Goal: Transaction & Acquisition: Purchase product/service

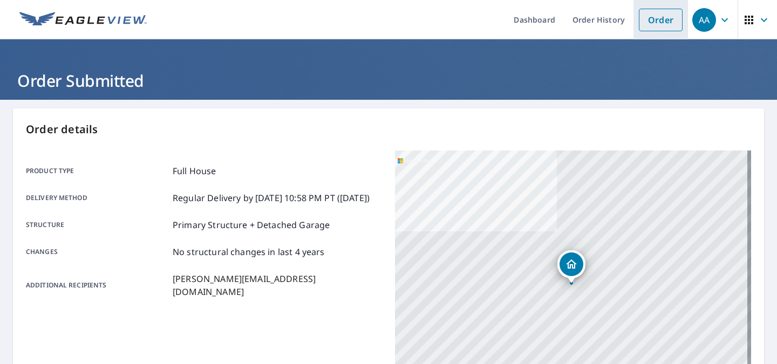
click at [664, 24] on link "Order" at bounding box center [660, 20] width 44 height 23
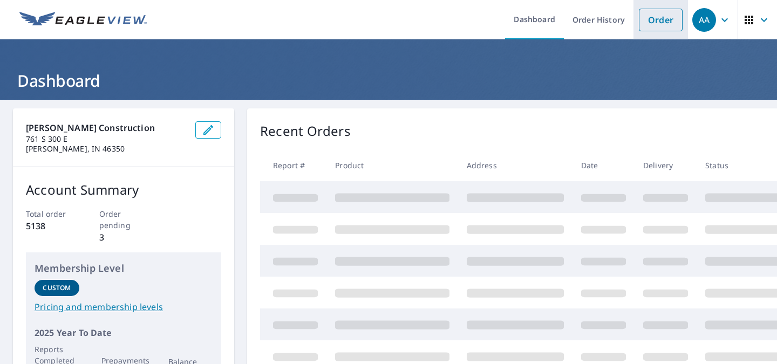
click at [652, 18] on link "Order" at bounding box center [660, 20] width 44 height 23
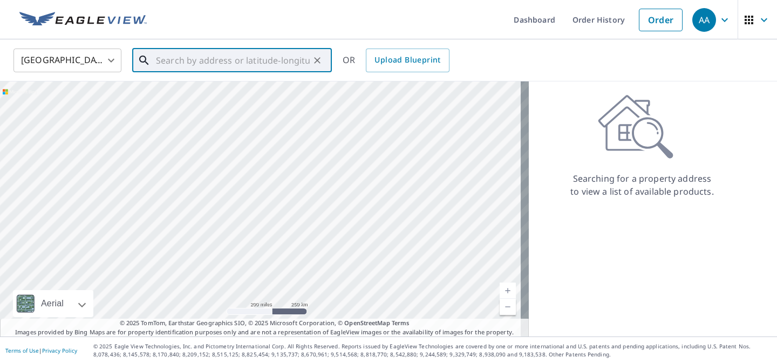
paste input "[STREET_ADDRESS][PERSON_NAME]"
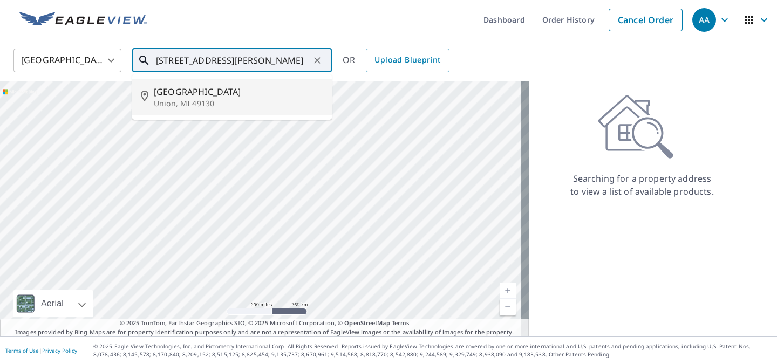
click at [231, 88] on span "[GEOGRAPHIC_DATA]" at bounding box center [238, 91] width 169 height 13
type input "[STREET_ADDRESS][PERSON_NAME]"
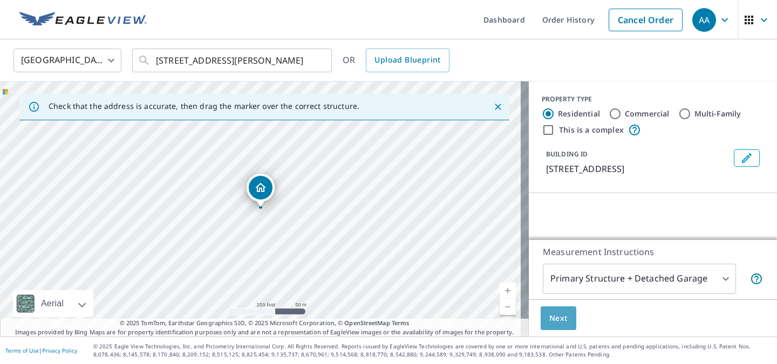
click at [554, 314] on span "Next" at bounding box center [558, 318] width 18 height 13
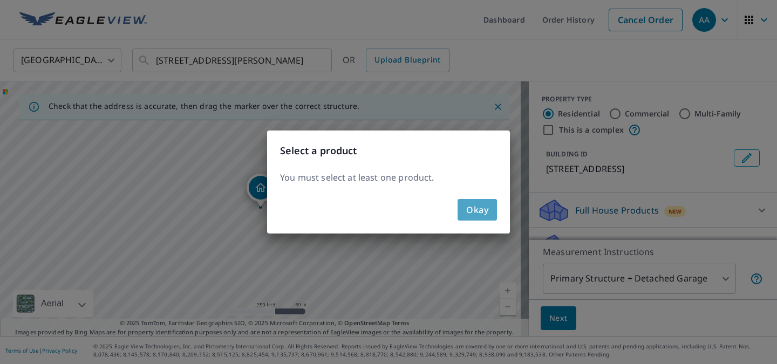
click at [490, 215] on button "Okay" at bounding box center [476, 210] width 39 height 22
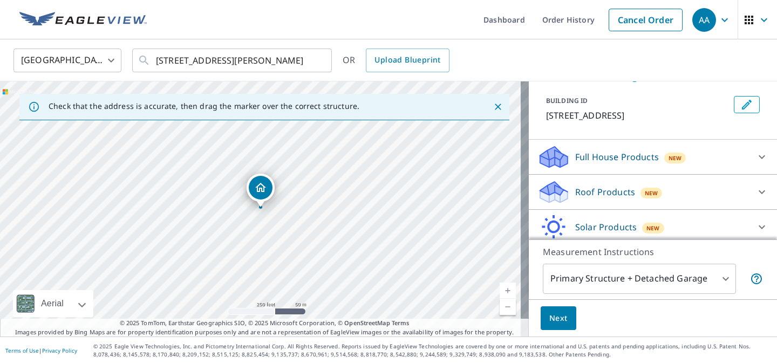
scroll to position [54, 0]
click at [683, 195] on div "Roof Products New" at bounding box center [642, 190] width 211 height 25
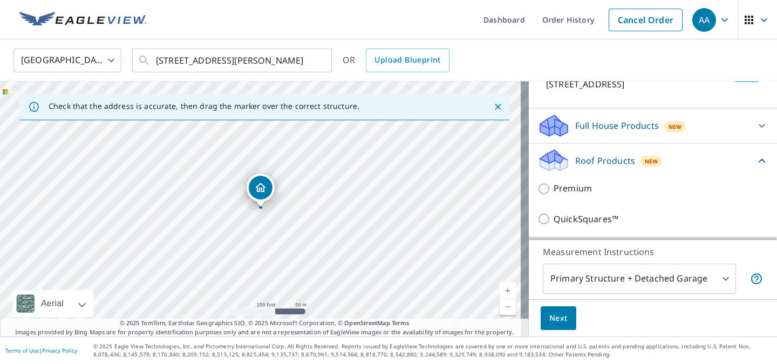
scroll to position [85, 0]
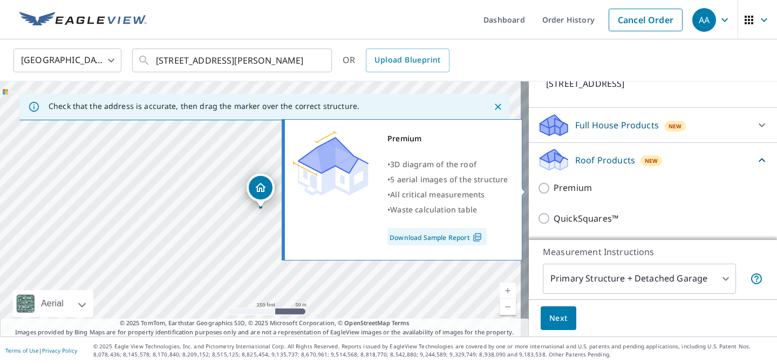
click at [537, 189] on input "Premium" at bounding box center [545, 188] width 16 height 13
checkbox input "true"
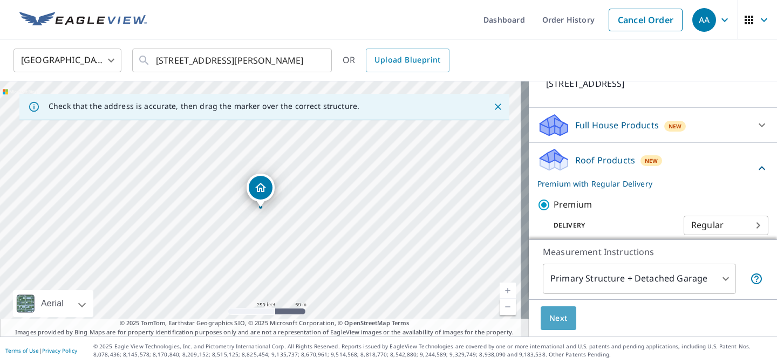
click at [555, 317] on span "Next" at bounding box center [558, 318] width 18 height 13
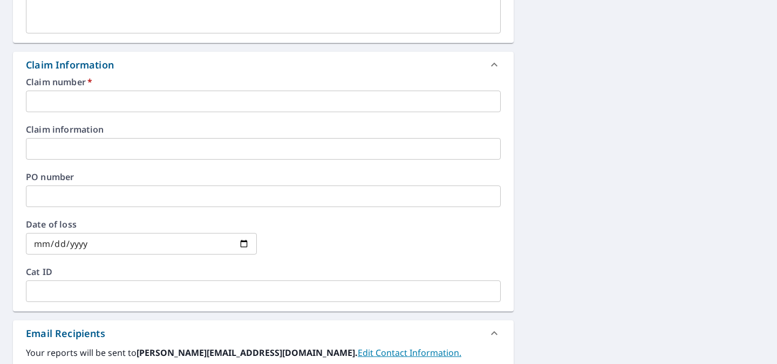
scroll to position [340, 0]
click at [231, 104] on input "text" at bounding box center [263, 101] width 475 height 22
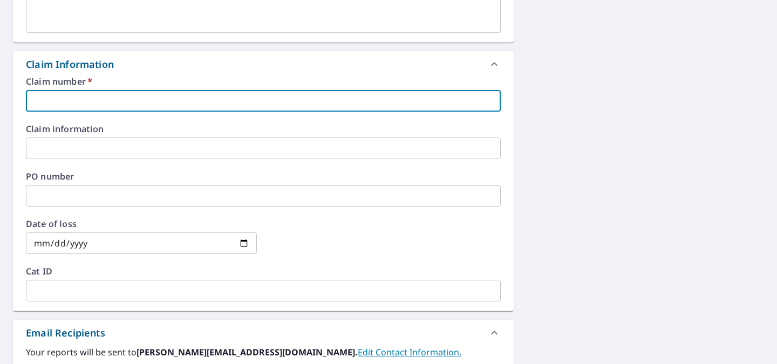
type input "1"
checkbox input "true"
type input "12"
checkbox input "true"
type input "124"
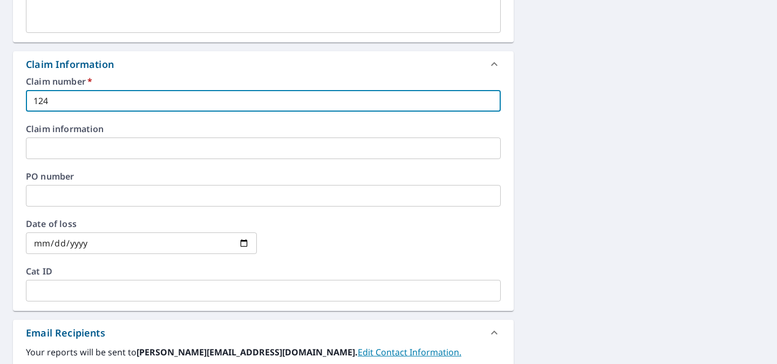
checkbox input "true"
type input "1244"
checkbox input "true"
type input "12445"
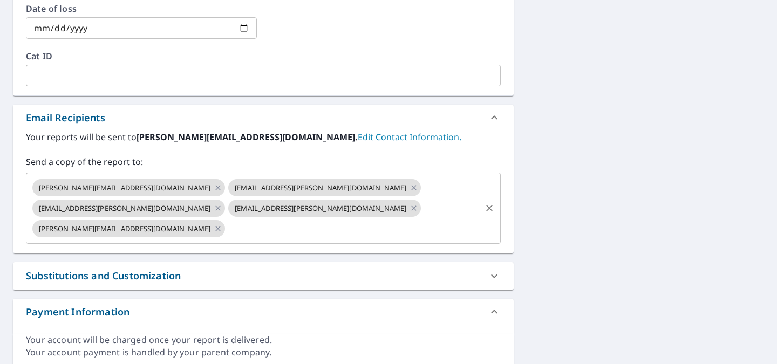
scroll to position [556, 0]
click at [215, 189] on icon at bounding box center [217, 186] width 5 height 5
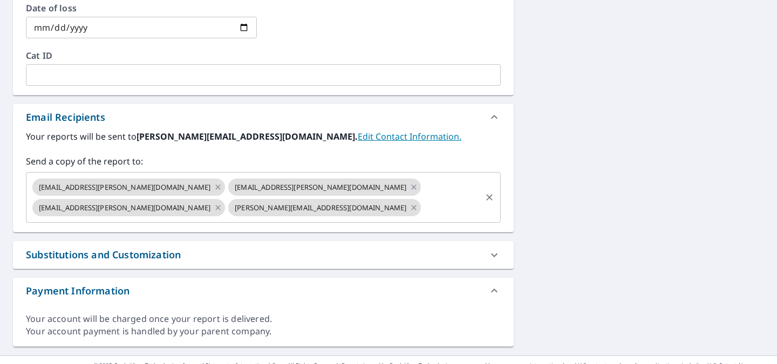
click at [214, 189] on icon at bounding box center [218, 187] width 9 height 12
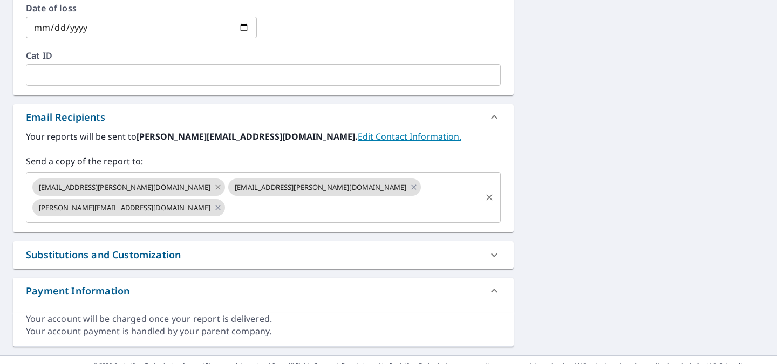
click at [214, 189] on icon at bounding box center [218, 187] width 9 height 12
checkbox input "true"
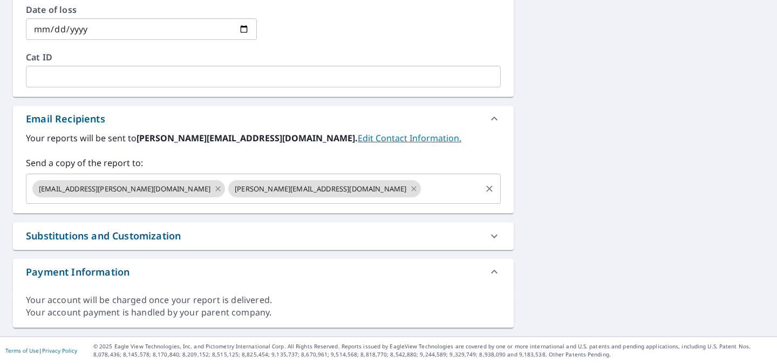
scroll to position [554, 0]
click at [152, 189] on span "[EMAIL_ADDRESS][PERSON_NAME][DOMAIN_NAME]" at bounding box center [124, 189] width 184 height 10
type input "12445"
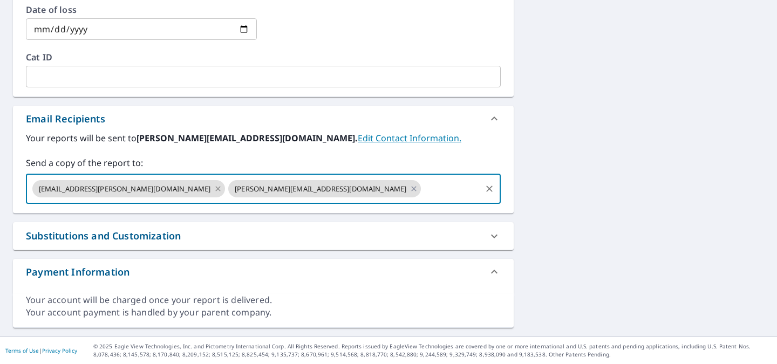
click at [215, 189] on icon at bounding box center [217, 188] width 5 height 5
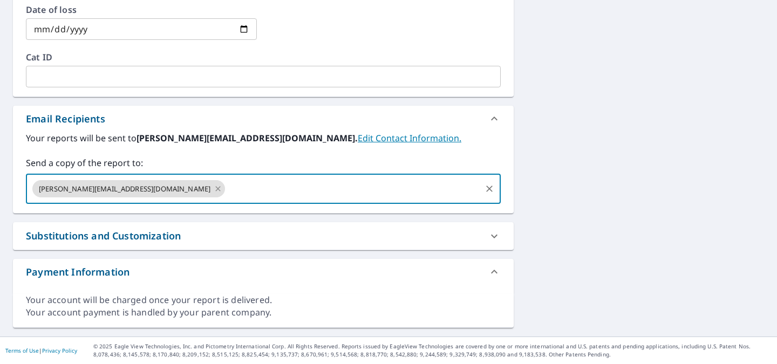
click at [215, 189] on icon at bounding box center [217, 188] width 5 height 5
checkbox input "true"
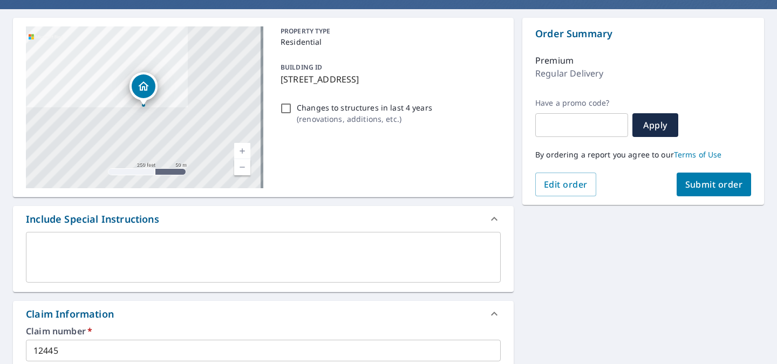
scroll to position [60, 0]
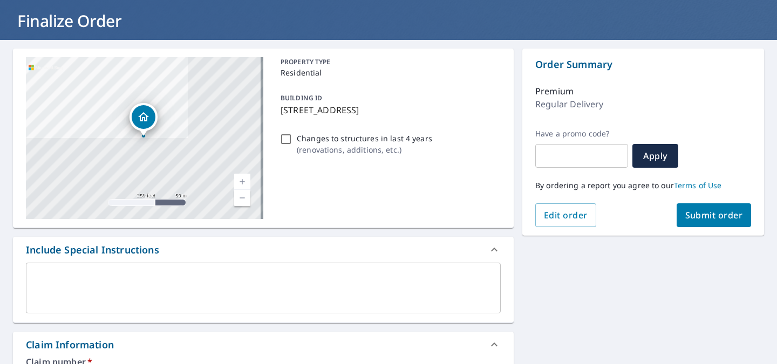
type input "[PERSON_NAME][EMAIL_ADDRESS][DOMAIN_NAME]"
click at [693, 220] on span "Submit order" at bounding box center [714, 215] width 58 height 12
checkbox input "true"
